Goal: Task Accomplishment & Management: Use online tool/utility

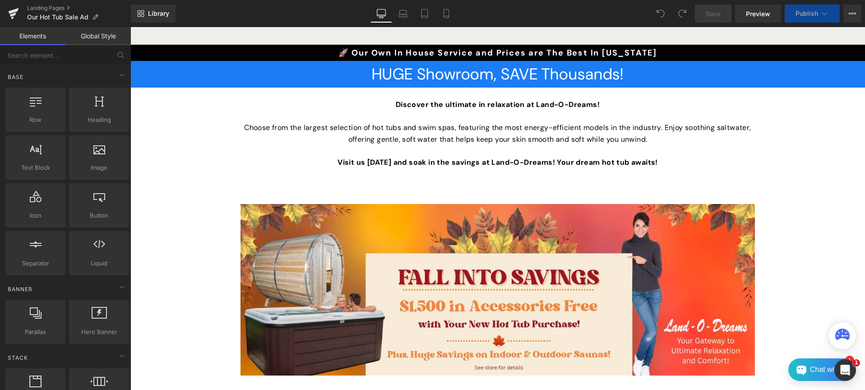
scroll to position [257, 0]
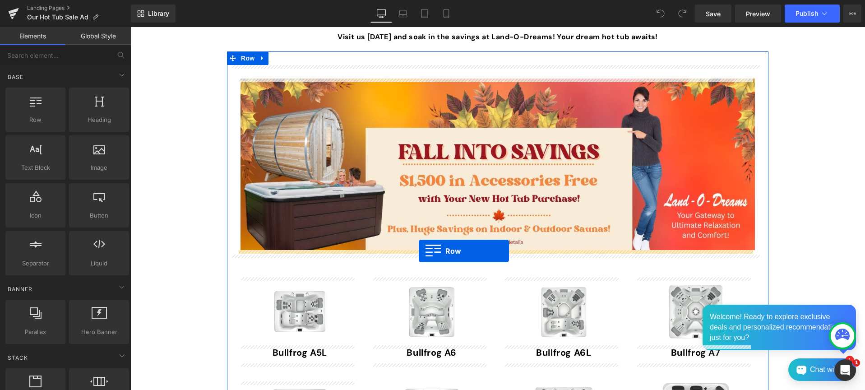
drag, startPoint x: 164, startPoint y: 139, endPoint x: 419, endPoint y: 251, distance: 278.2
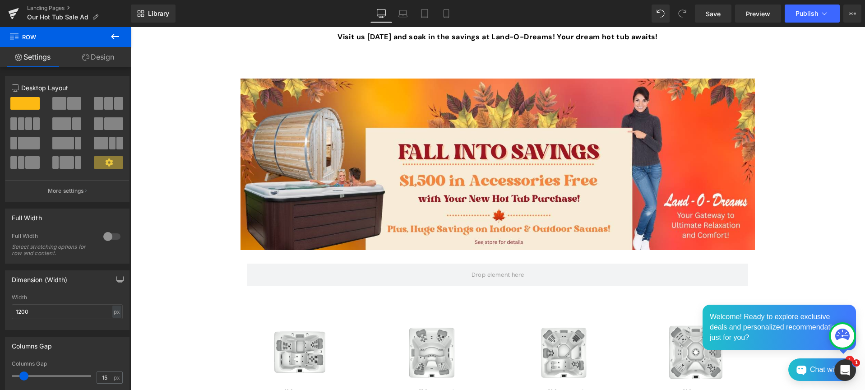
click at [111, 35] on icon at bounding box center [115, 36] width 11 height 11
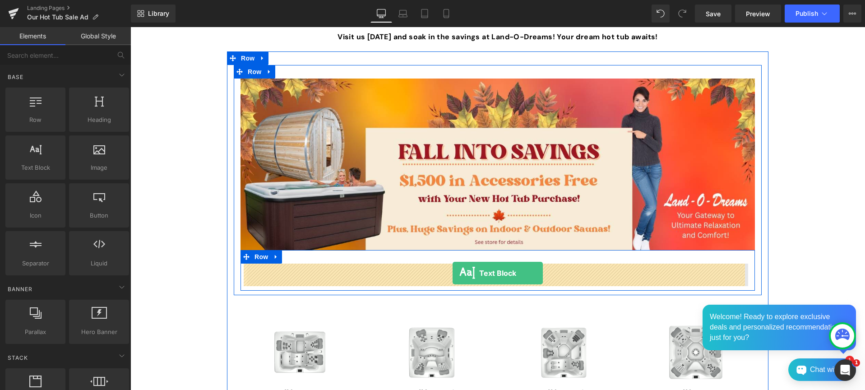
drag, startPoint x: 159, startPoint y: 184, endPoint x: 453, endPoint y: 273, distance: 306.9
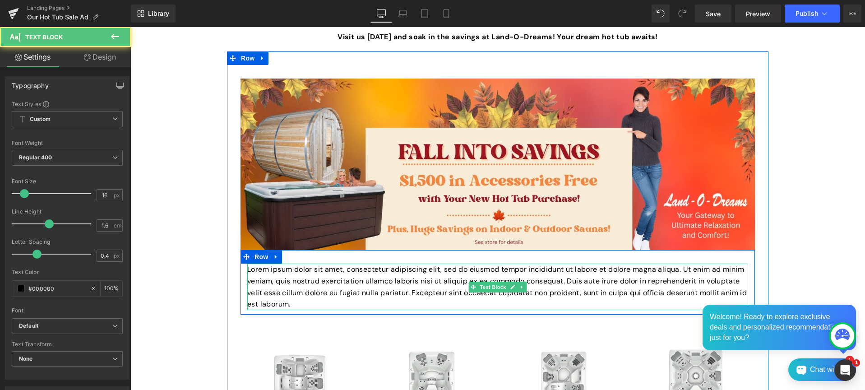
click at [437, 285] on p "Lorem ipsum dolor sit amet, consectetur adipiscing elit, sed do eiusmod tempor …" at bounding box center [497, 287] width 501 height 46
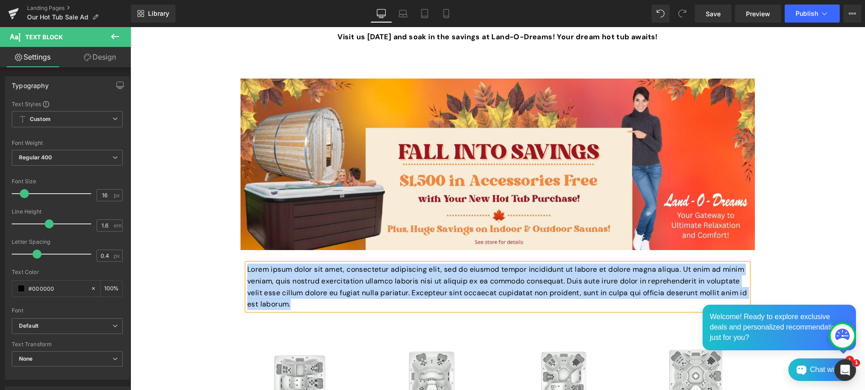
paste div
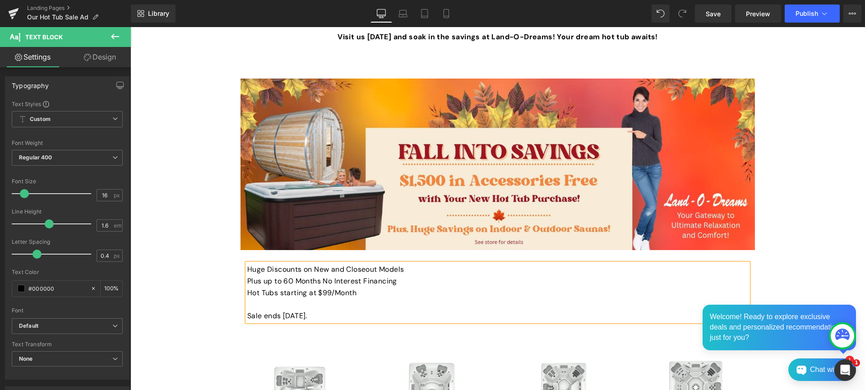
drag, startPoint x: 340, startPoint y: 312, endPoint x: 243, endPoint y: 270, distance: 105.5
click at [247, 270] on div "Huge Discounts on New and Closeout Models Plus up to 60 Months No Interest Fina…" at bounding box center [497, 293] width 501 height 58
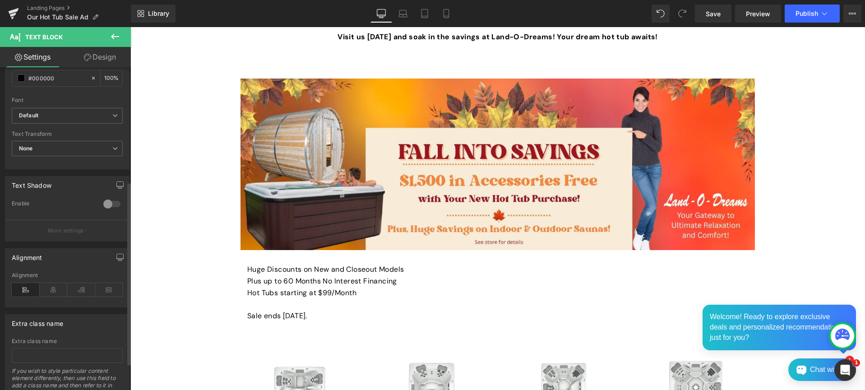
scroll to position [215, 0]
click at [50, 284] on icon at bounding box center [54, 285] width 28 height 14
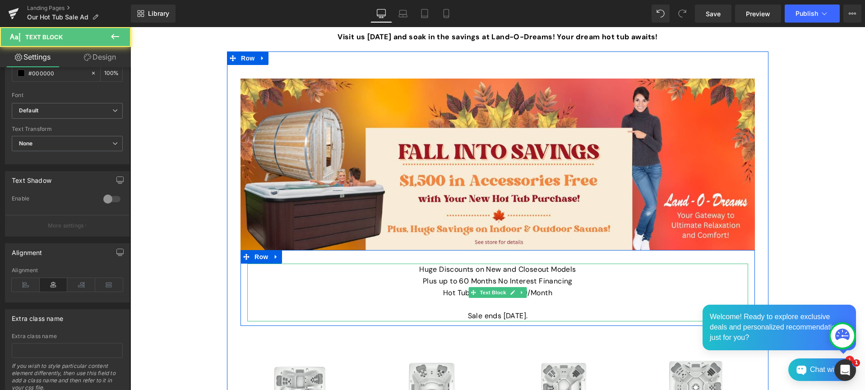
click at [452, 268] on p "Huge Discounts on New and Closeout Models" at bounding box center [497, 270] width 501 height 12
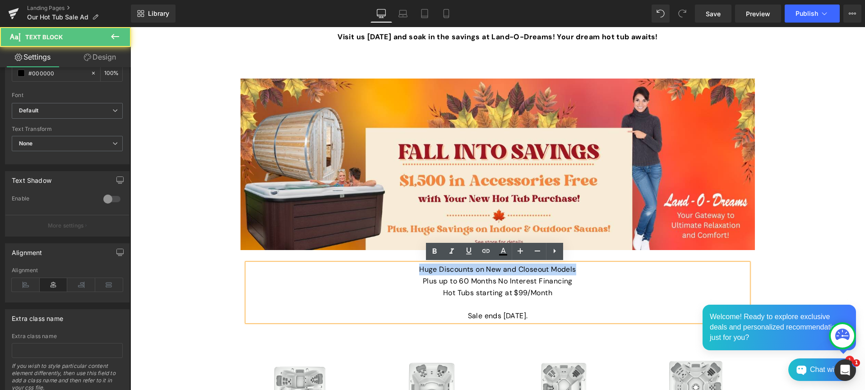
drag, startPoint x: 573, startPoint y: 268, endPoint x: 399, endPoint y: 267, distance: 173.7
click at [399, 267] on p "Huge Discounts on New and Closeout Models" at bounding box center [497, 270] width 501 height 12
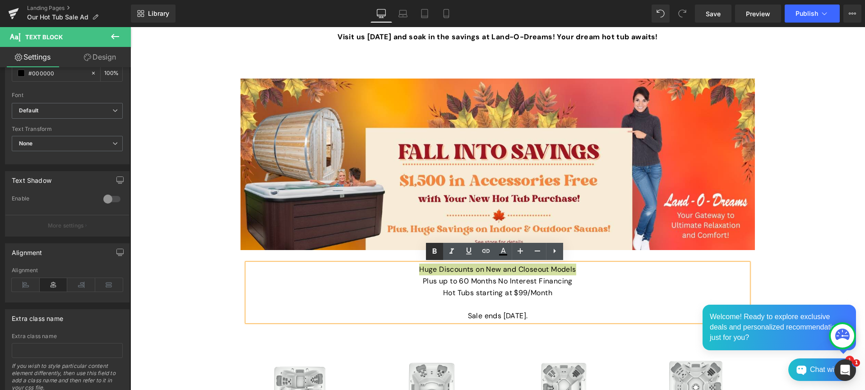
click at [434, 249] on icon at bounding box center [434, 251] width 4 height 5
drag, startPoint x: 410, startPoint y: 268, endPoint x: 579, endPoint y: 266, distance: 168.8
click at [579, 266] on p "Huge Discounts on New and Closeout Models" at bounding box center [497, 270] width 501 height 12
click at [522, 251] on icon at bounding box center [520, 250] width 5 height 5
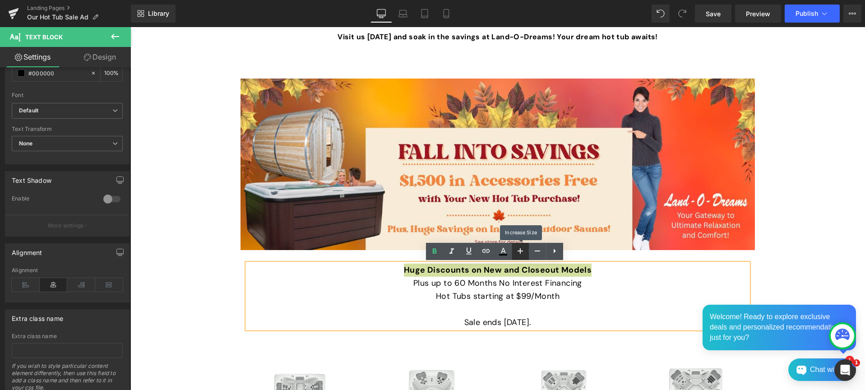
click at [522, 251] on icon at bounding box center [520, 250] width 5 height 5
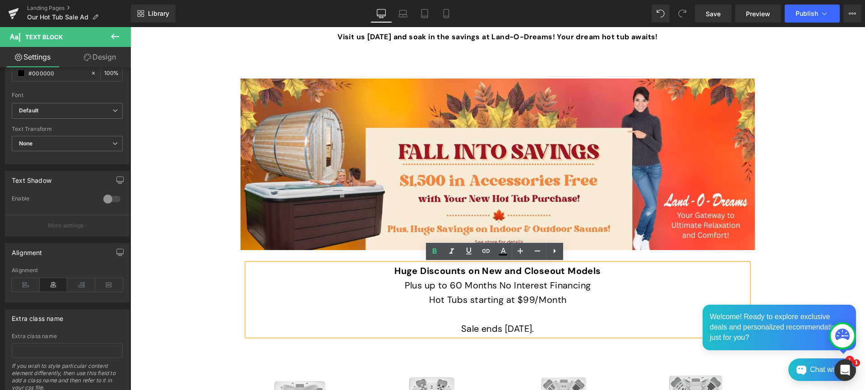
click at [481, 298] on p "Hot Tubs starting at $99/Month" at bounding box center [497, 299] width 501 height 14
drag, startPoint x: 417, startPoint y: 300, endPoint x: 574, endPoint y: 300, distance: 156.6
click at [574, 300] on p "Hot Tubs starting at $99/Month" at bounding box center [497, 299] width 501 height 14
click at [436, 250] on icon at bounding box center [434, 251] width 11 height 11
drag, startPoint x: 440, startPoint y: 327, endPoint x: 544, endPoint y: 327, distance: 103.3
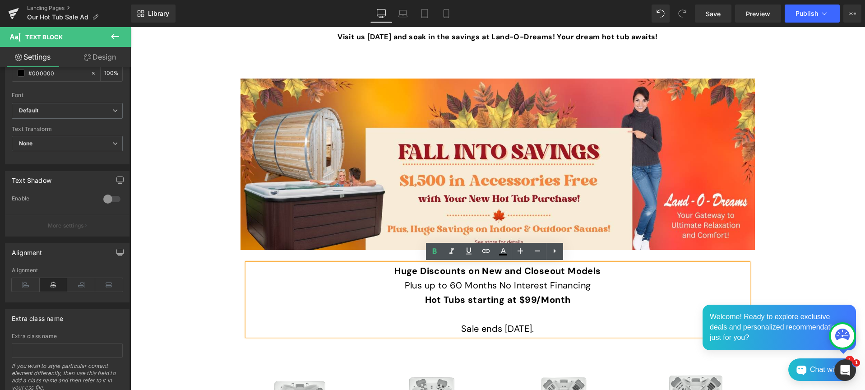
click at [544, 327] on p "Sale ends [DATE]." at bounding box center [497, 328] width 501 height 14
click at [537, 250] on icon at bounding box center [537, 250] width 11 height 11
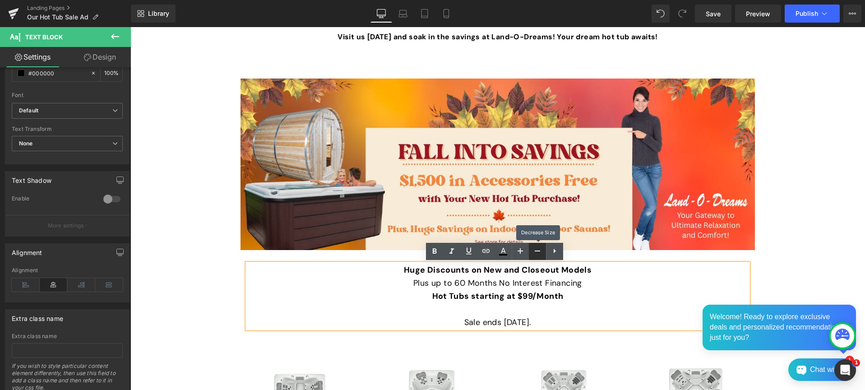
click at [537, 250] on icon at bounding box center [537, 250] width 11 height 11
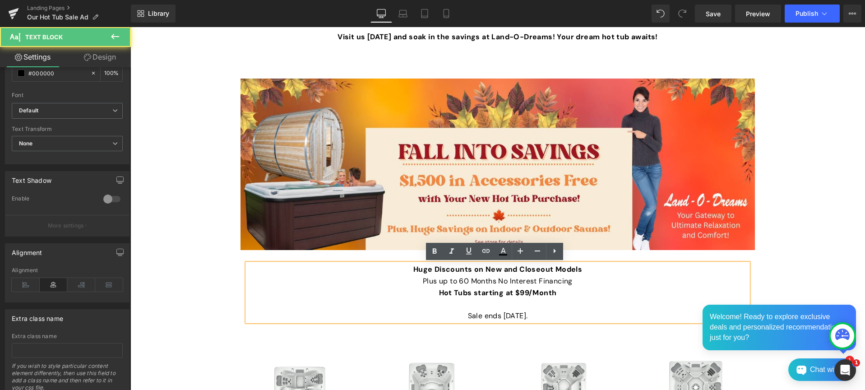
click at [576, 301] on p at bounding box center [497, 304] width 501 height 12
click at [521, 252] on icon at bounding box center [520, 250] width 11 height 11
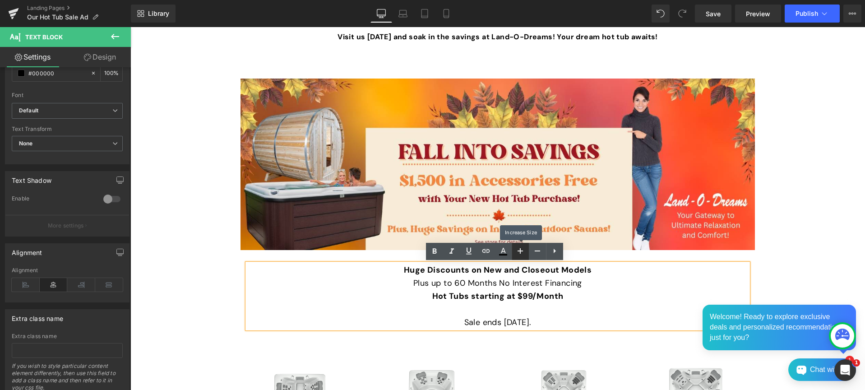
click at [521, 252] on icon at bounding box center [520, 250] width 11 height 11
type input "20"
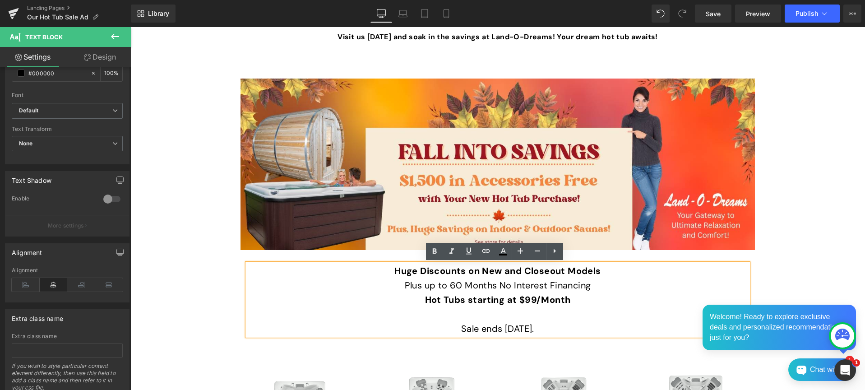
click at [588, 320] on p at bounding box center [497, 314] width 501 height 14
click at [556, 328] on p "Sale ends [DATE]." at bounding box center [497, 328] width 501 height 14
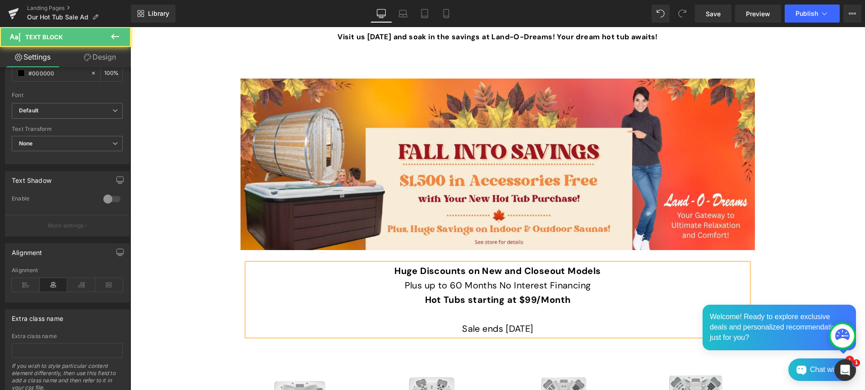
click at [567, 267] on strong "Huge Discounts on New and Closeout Models" at bounding box center [497, 271] width 206 height 12
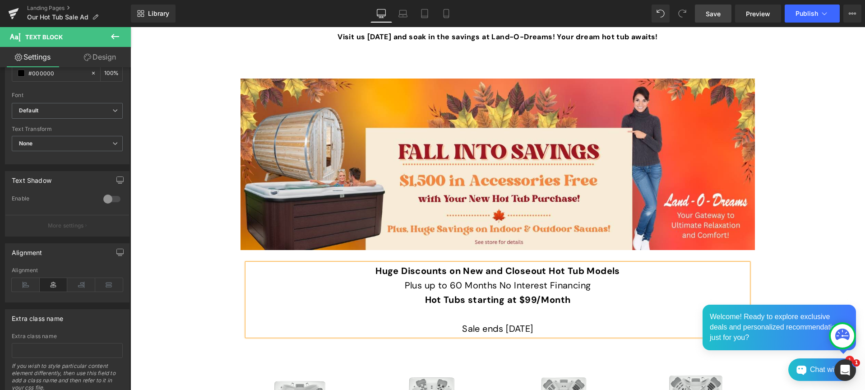
click at [716, 12] on span "Save" at bounding box center [713, 13] width 15 height 9
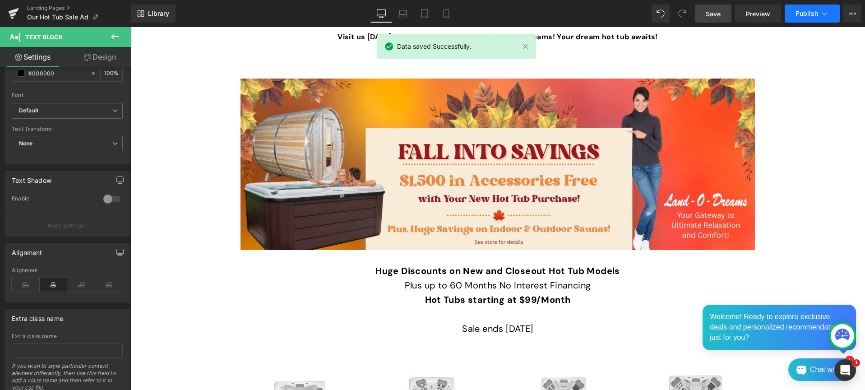
click at [810, 12] on span "Publish" at bounding box center [807, 13] width 23 height 7
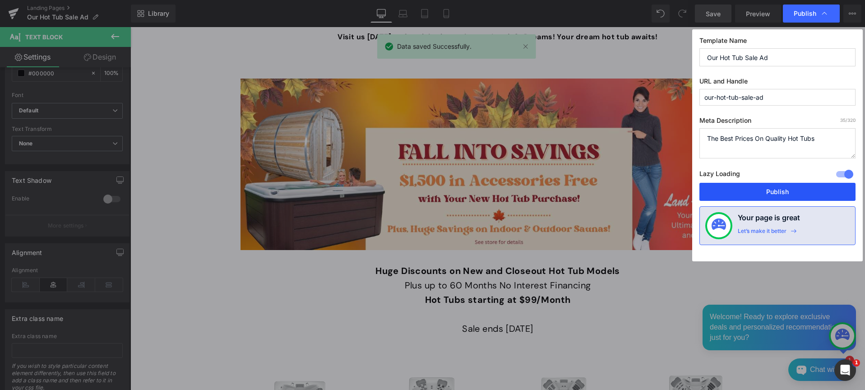
click at [777, 188] on button "Publish" at bounding box center [777, 192] width 156 height 18
